Goal: Task Accomplishment & Management: Manage account settings

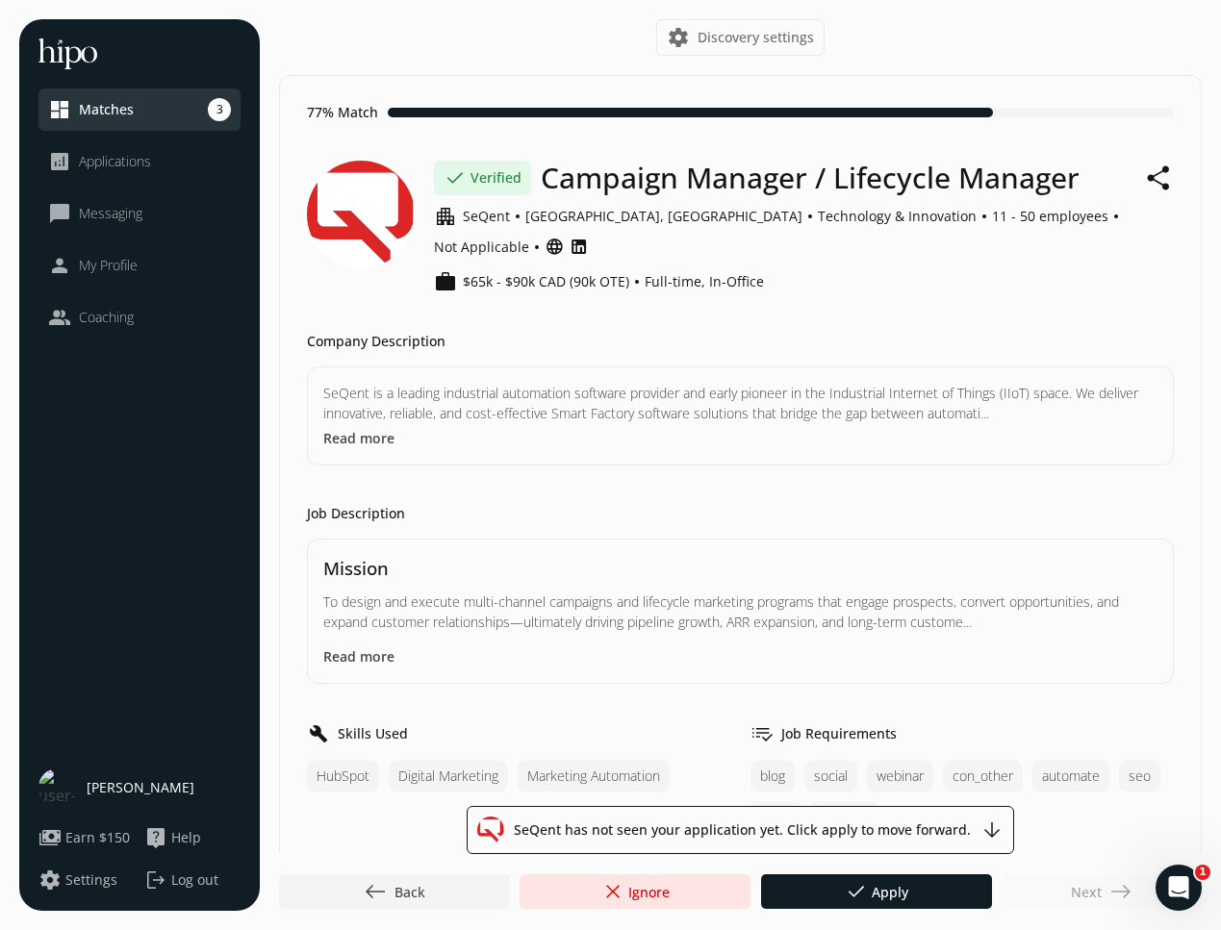
click at [110, 321] on span "Coaching" at bounding box center [106, 317] width 55 height 19
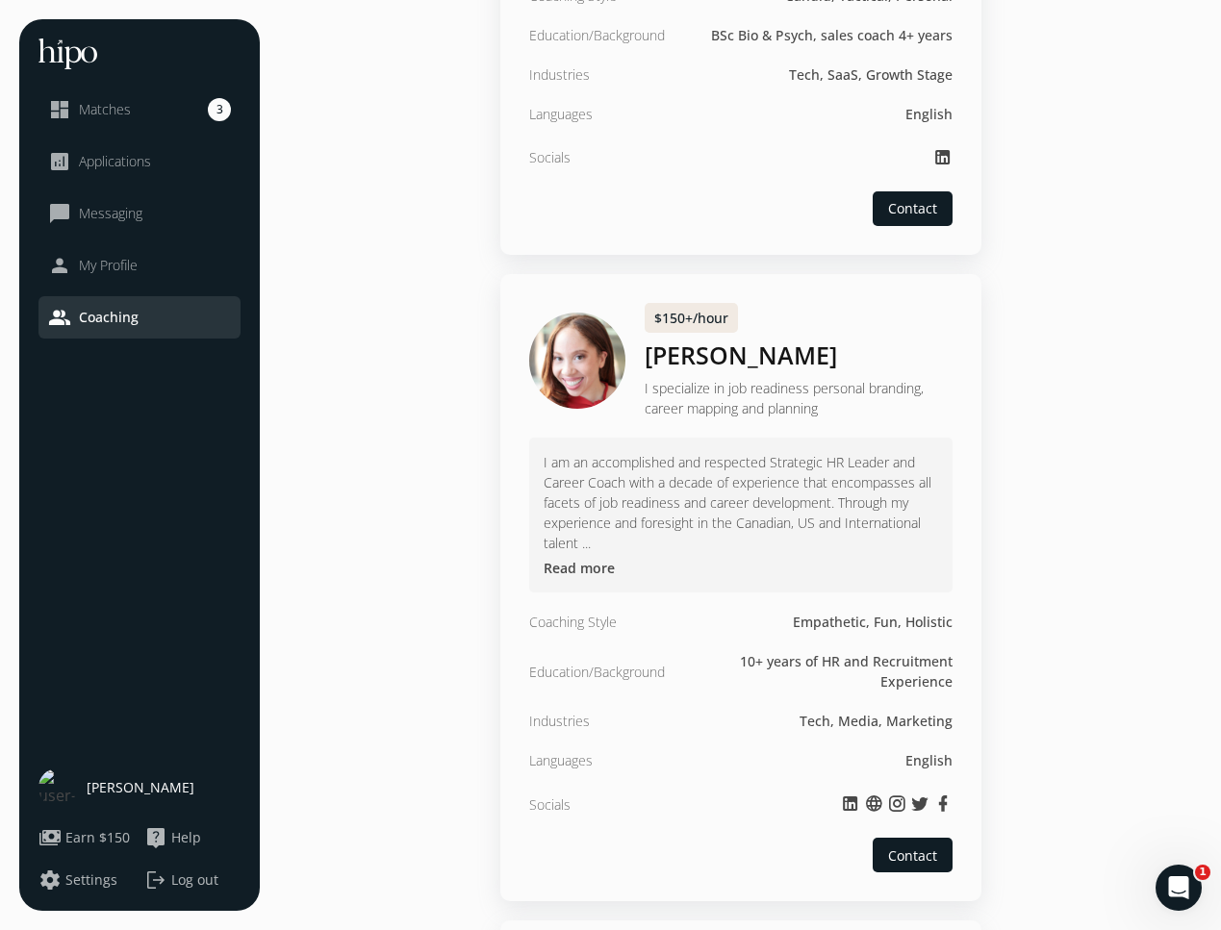
scroll to position [2965, 0]
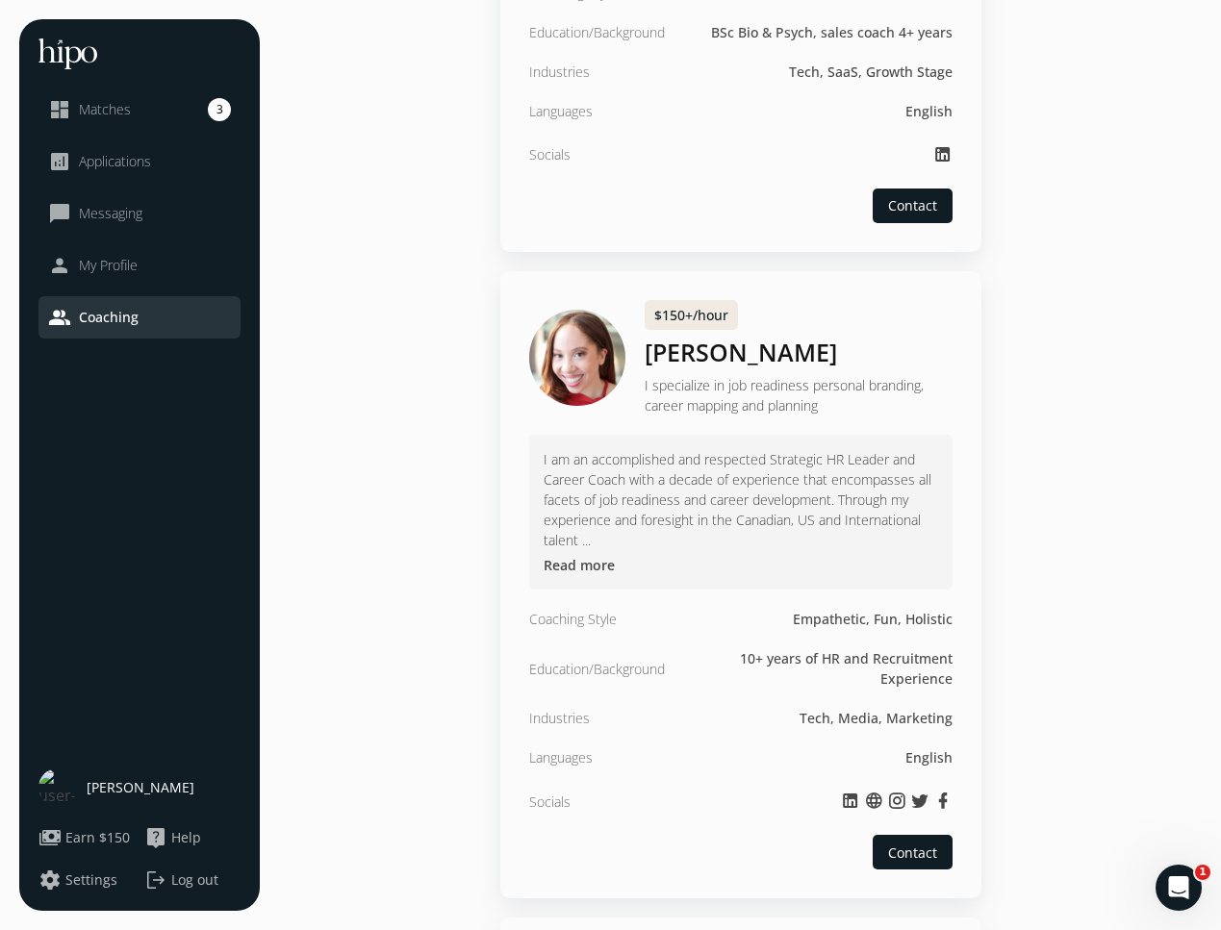
click at [114, 267] on span "My Profile" at bounding box center [108, 265] width 59 height 19
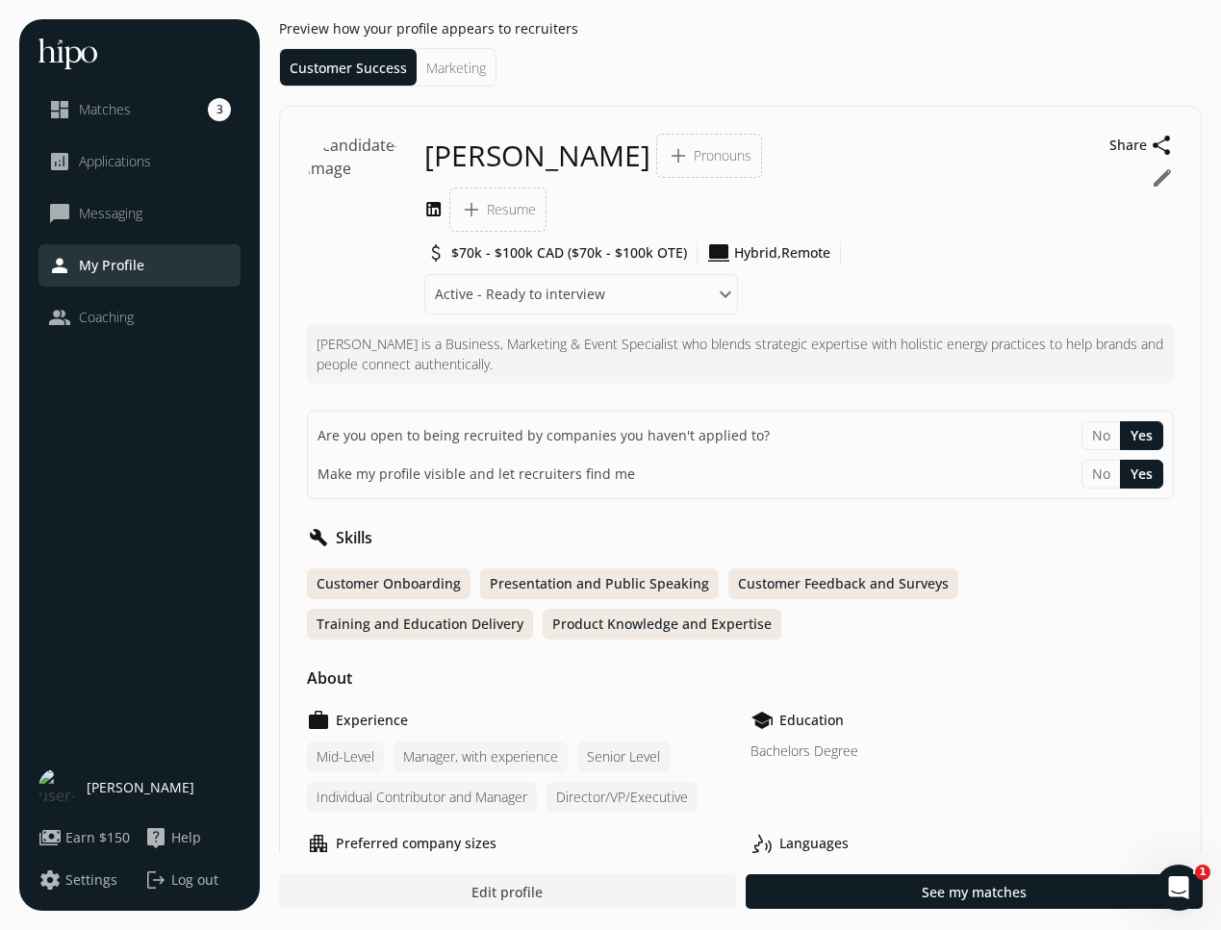
click at [128, 212] on span "Messaging" at bounding box center [110, 213] width 63 height 19
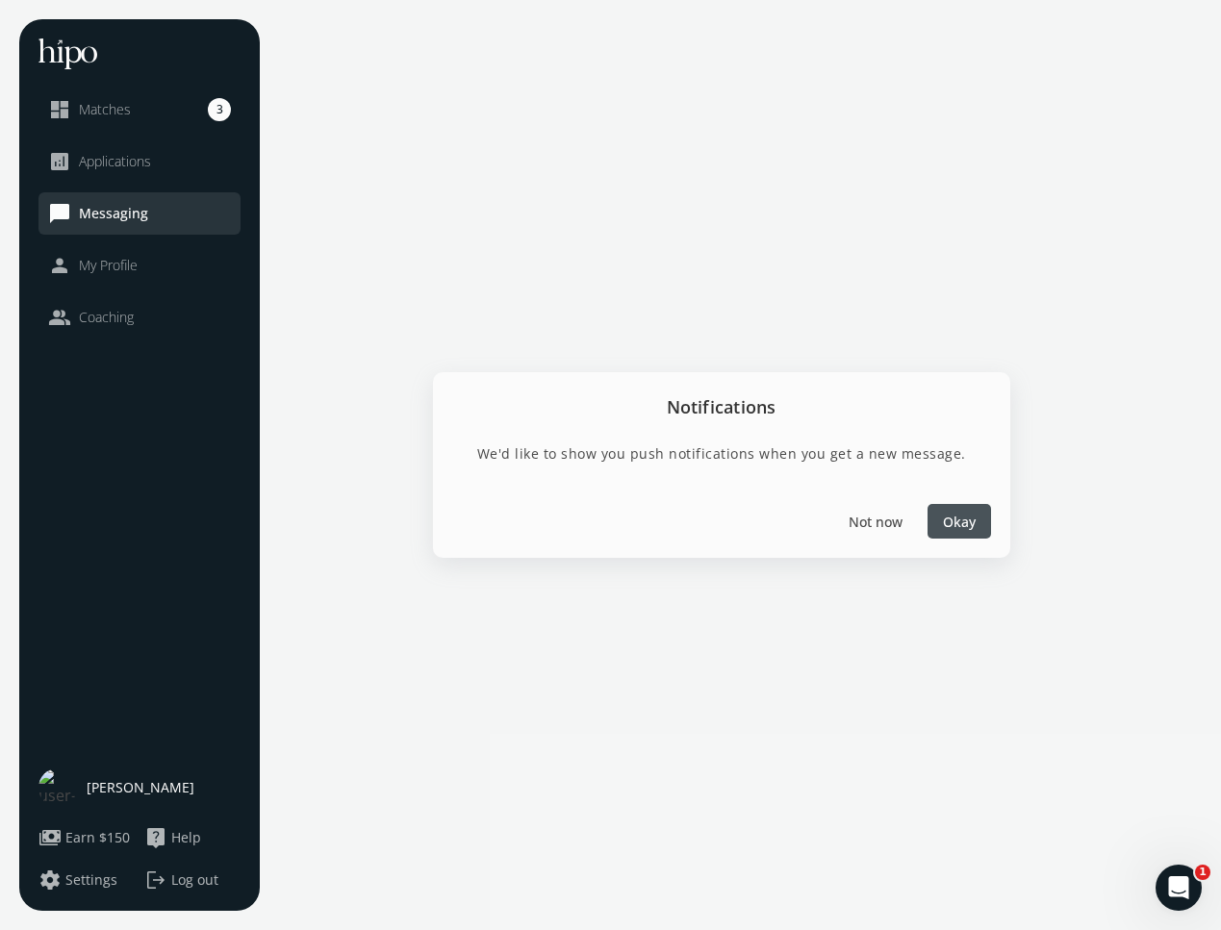
click at [141, 154] on span "Applications" at bounding box center [115, 161] width 72 height 19
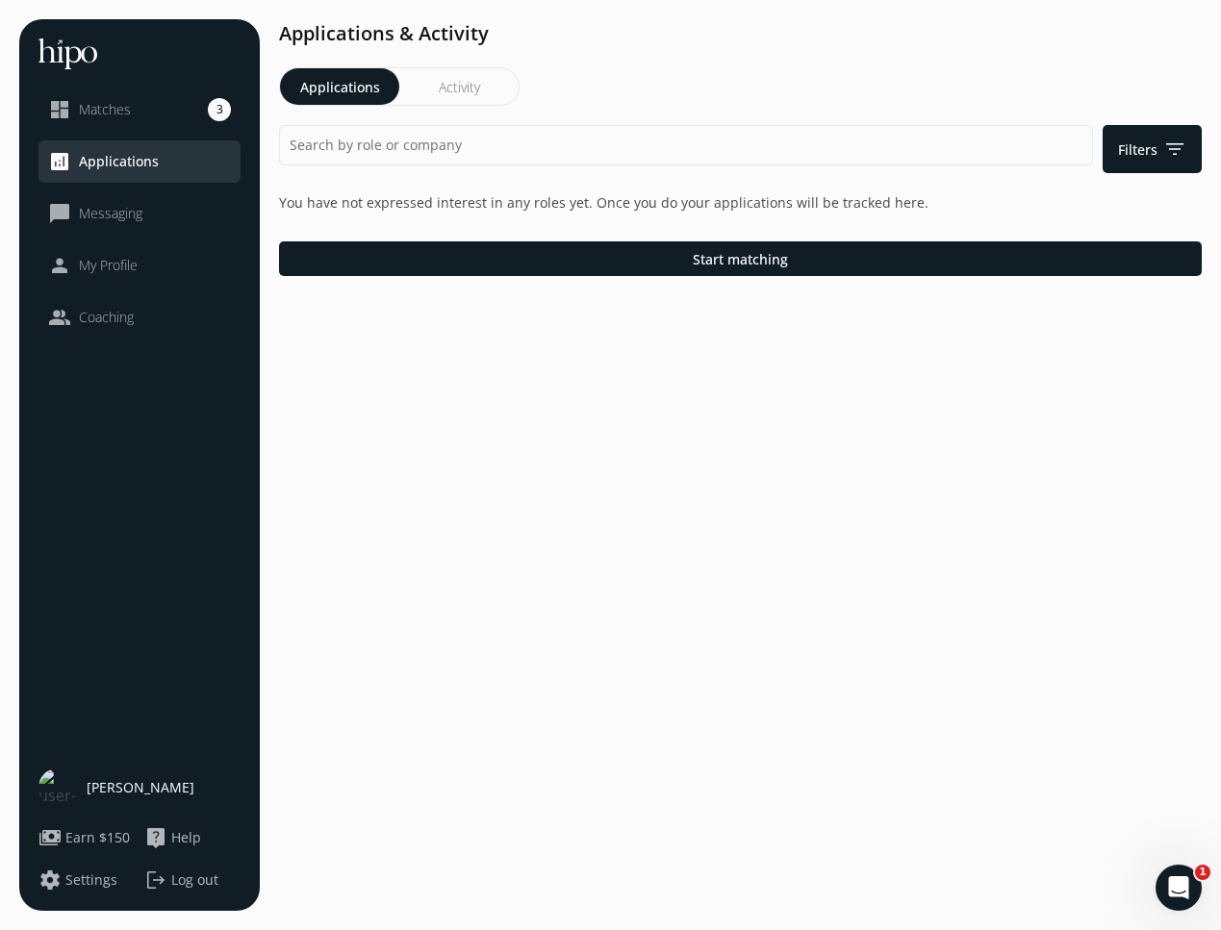
click at [107, 110] on span "Matches" at bounding box center [105, 109] width 52 height 19
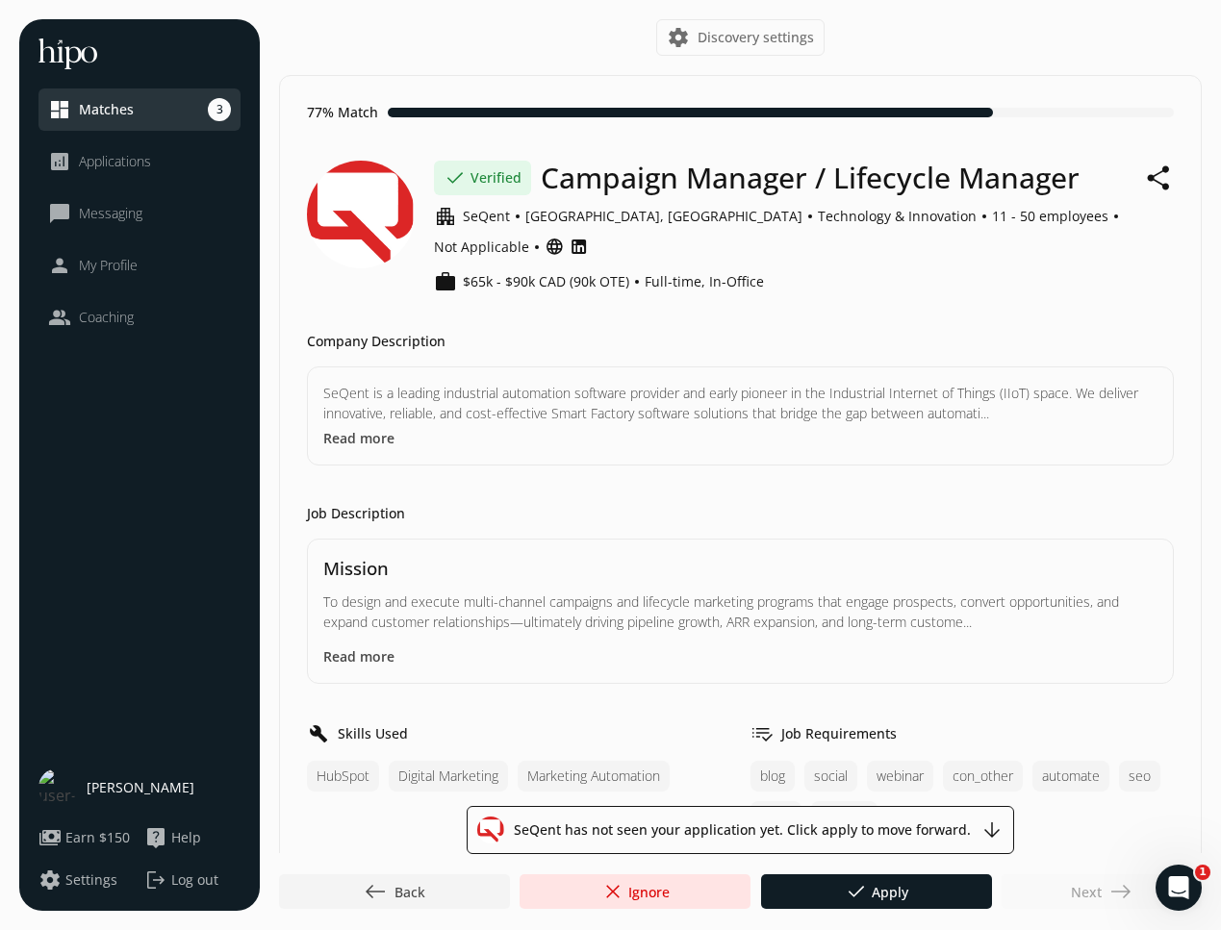
click at [1094, 895] on div "Next east" at bounding box center [1102, 892] width 200 height 35
click at [391, 887] on span "west Back" at bounding box center [395, 891] width 62 height 23
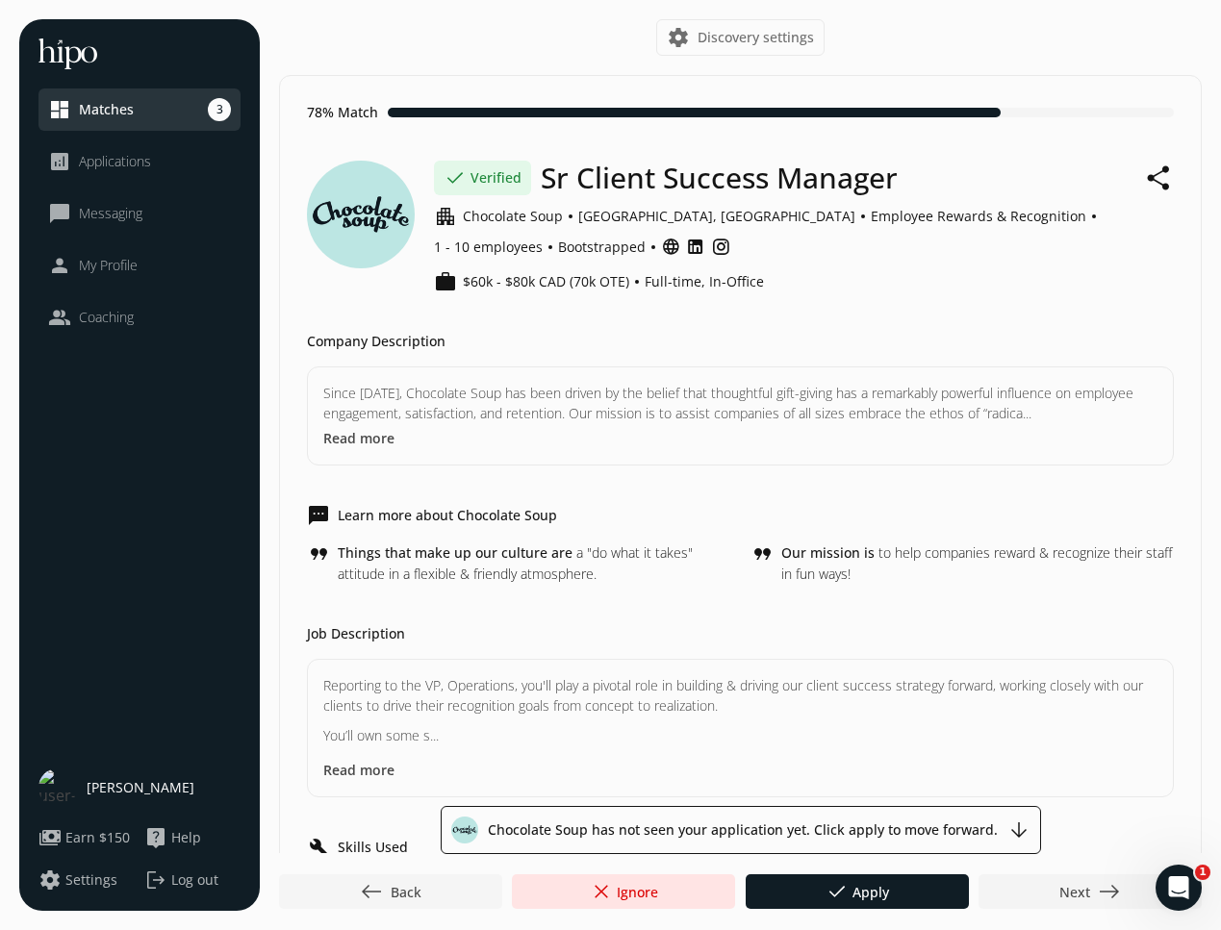
click at [391, 887] on span "west Back" at bounding box center [391, 891] width 62 height 23
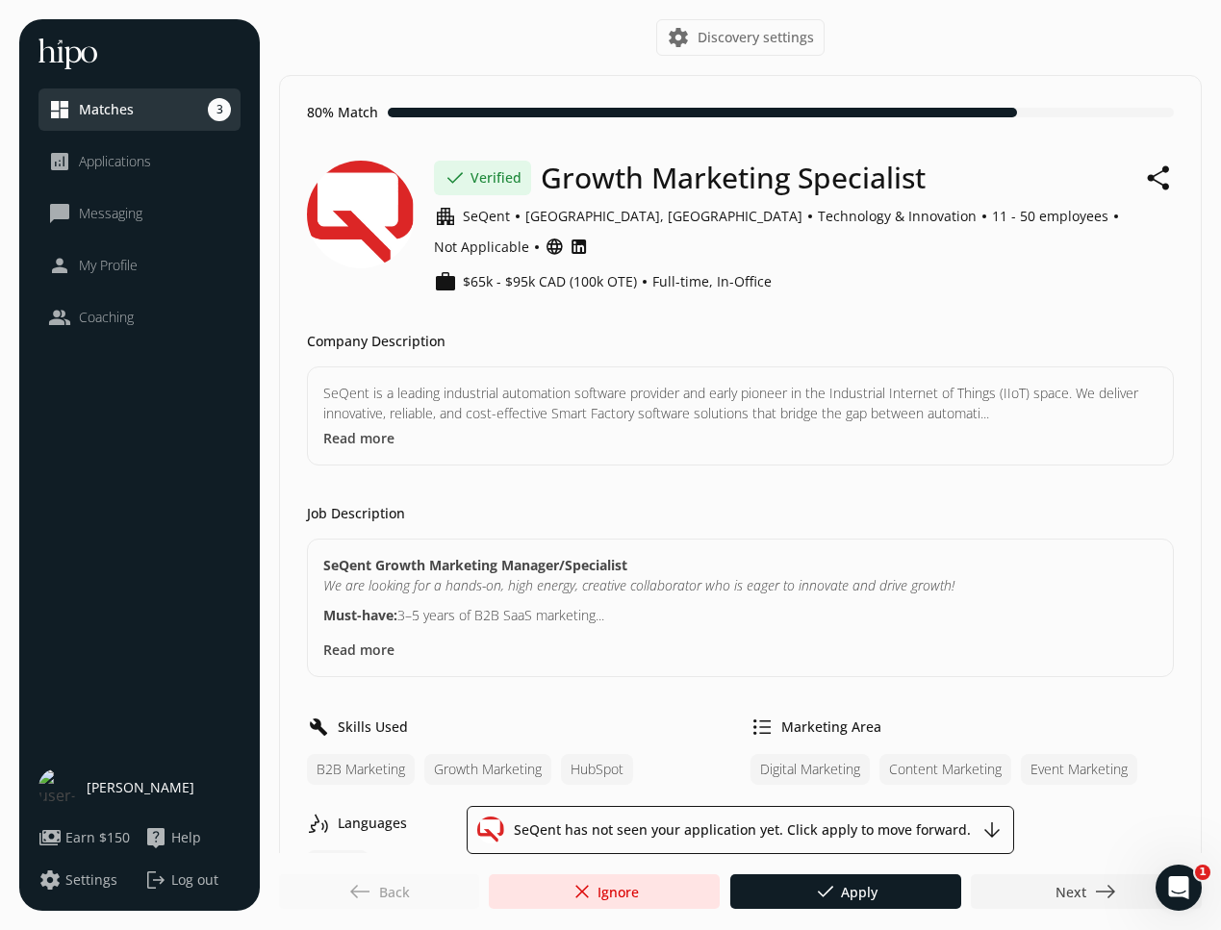
click at [738, 37] on span "Discovery settings" at bounding box center [755, 37] width 116 height 19
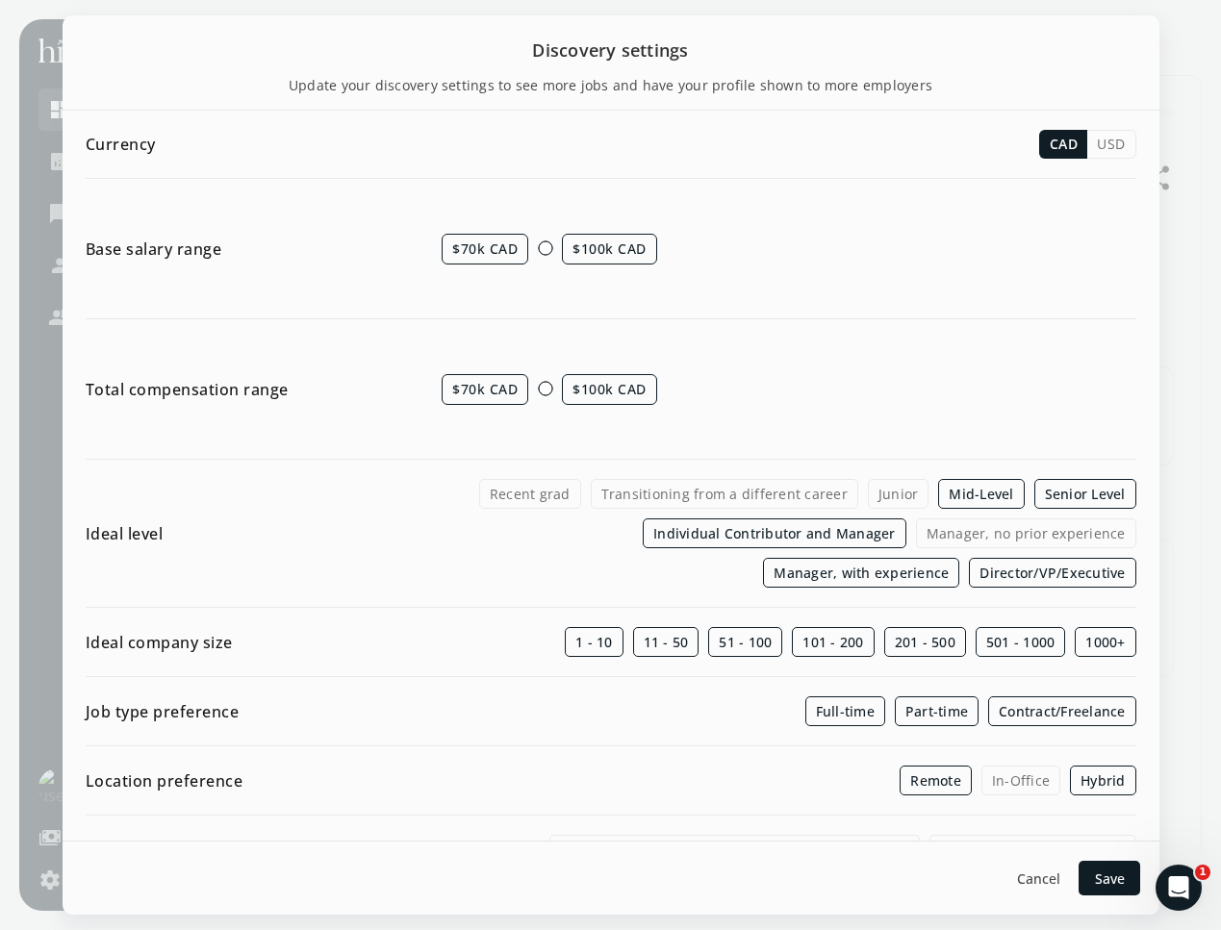
click at [489, 253] on span "$70k CAD" at bounding box center [485, 249] width 87 height 31
click at [460, 246] on span "$70k CAD" at bounding box center [485, 249] width 87 height 31
click at [916, 527] on label "Manager, no prior experience" at bounding box center [1026, 534] width 220 height 30
click at [0, 0] on input "Manager, no prior experience" at bounding box center [0, 0] width 0 height 0
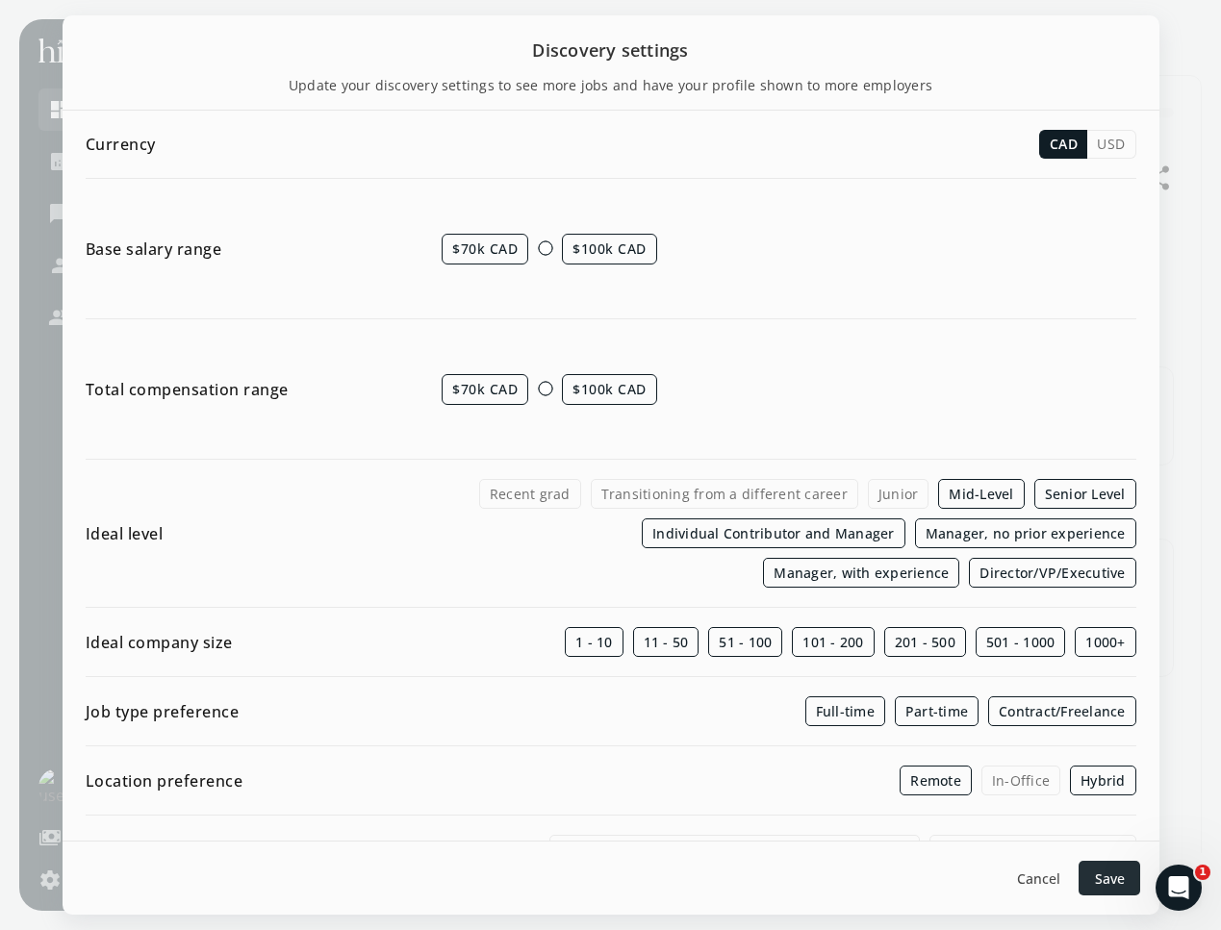
click at [1110, 880] on span "Save" at bounding box center [1109, 879] width 30 height 20
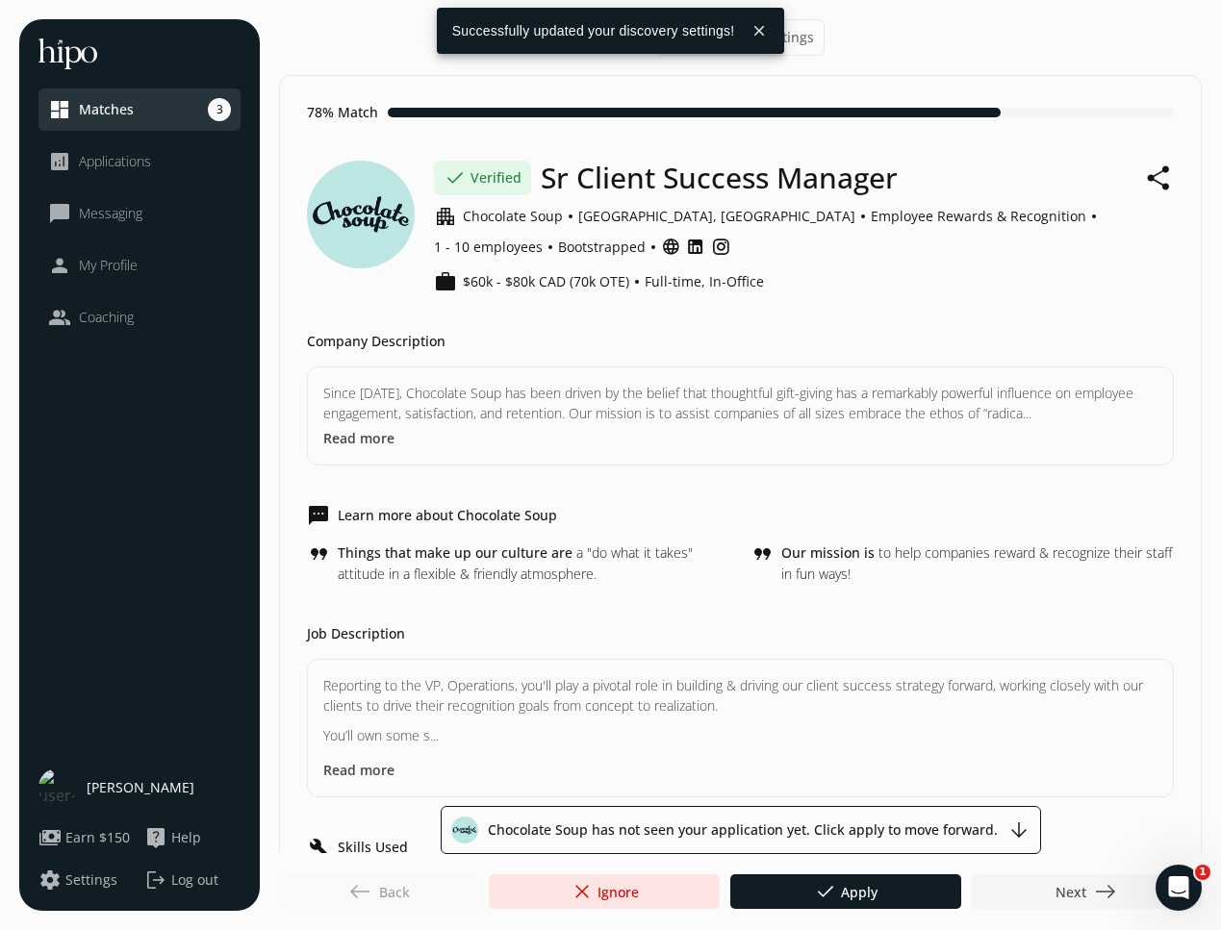
click at [1074, 893] on span "Next east" at bounding box center [1086, 891] width 62 height 23
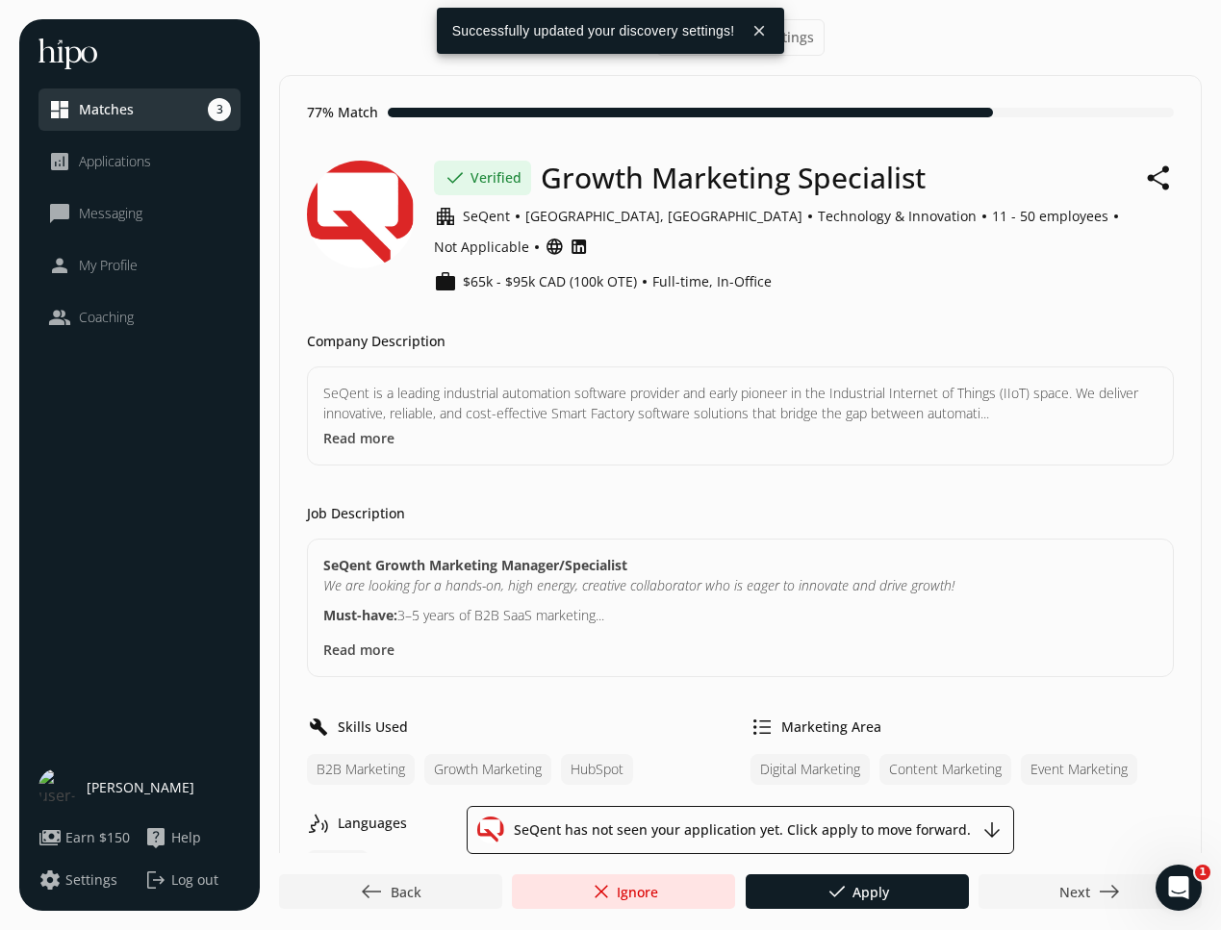
click at [1074, 893] on span "Next east" at bounding box center [1090, 891] width 62 height 23
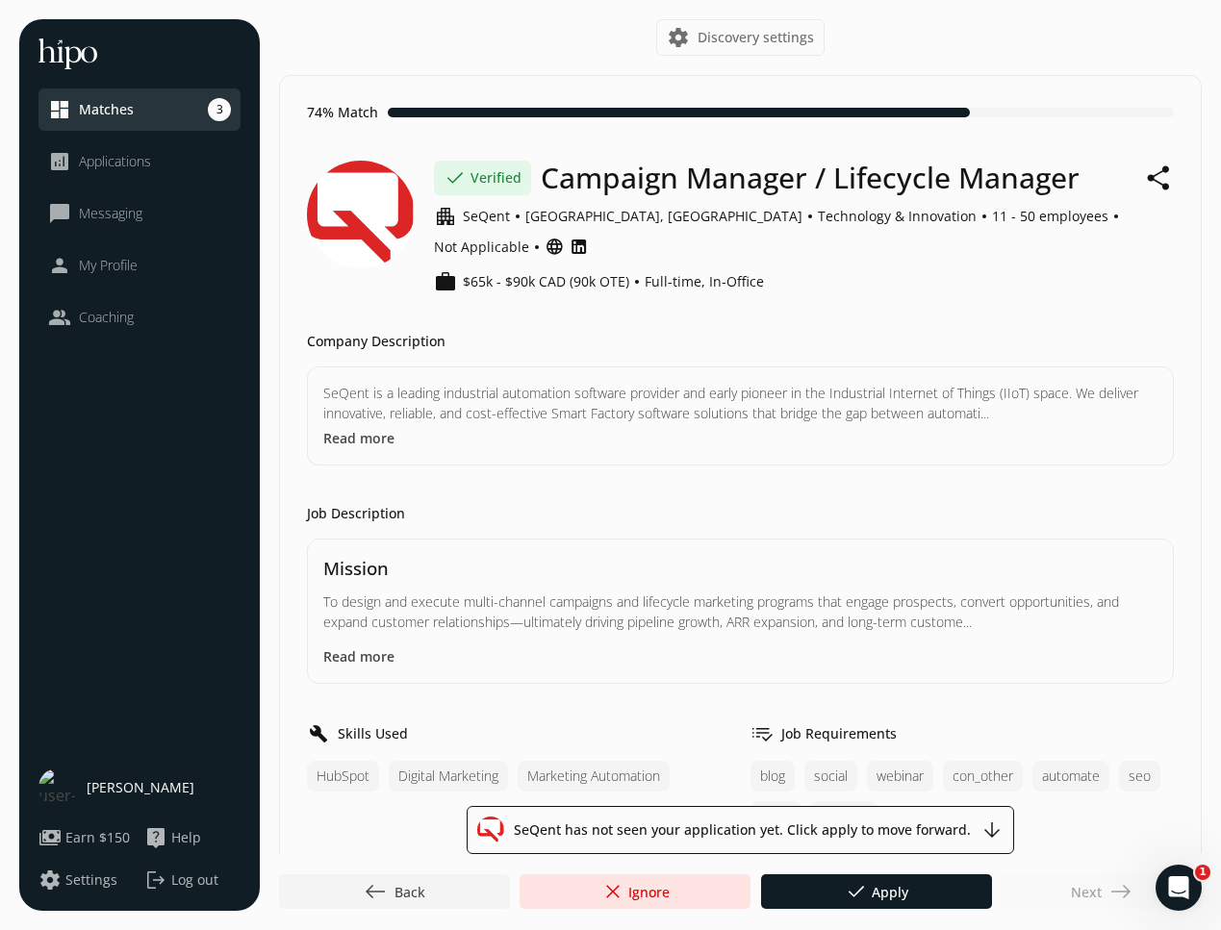
click at [1074, 893] on div "Next east" at bounding box center [1102, 892] width 200 height 35
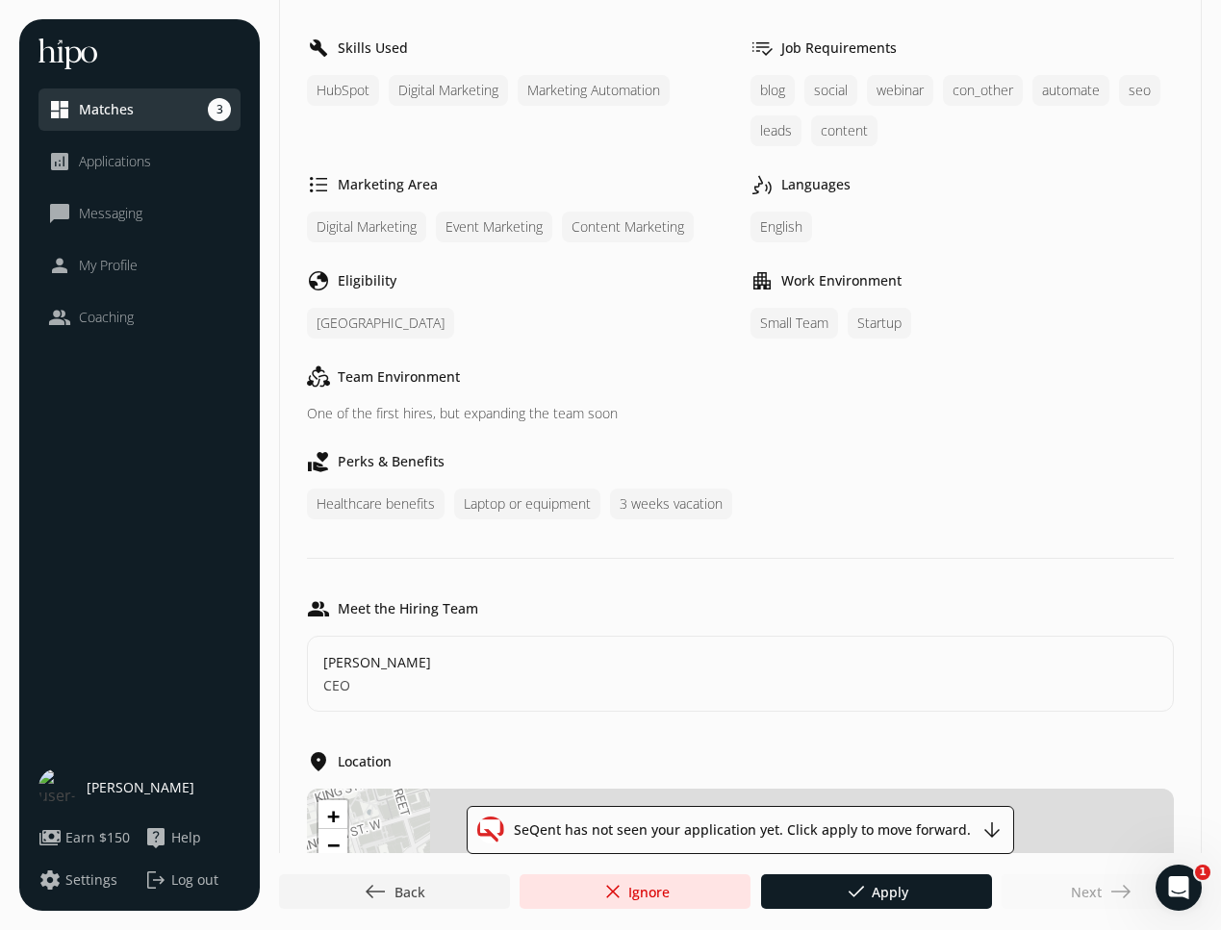
scroll to position [689, 0]
